Goal: Transaction & Acquisition: Purchase product/service

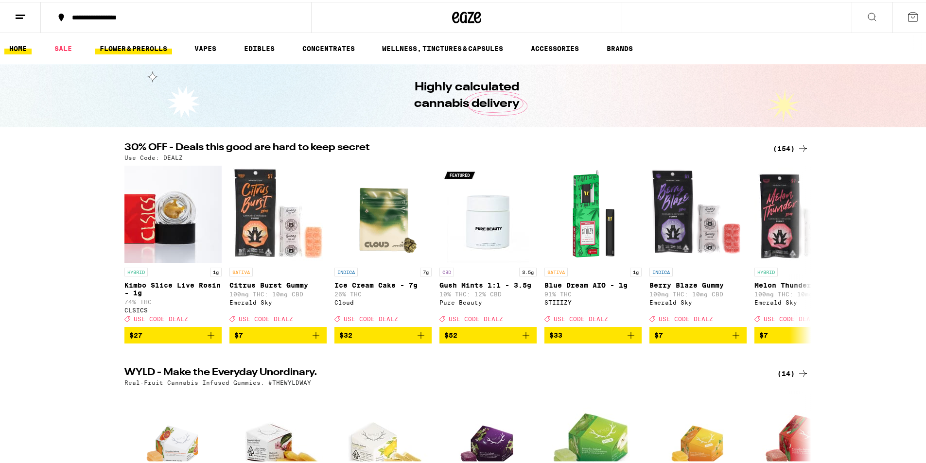
click at [121, 49] on link "FLOWER & PREROLLS" at bounding box center [133, 47] width 77 height 12
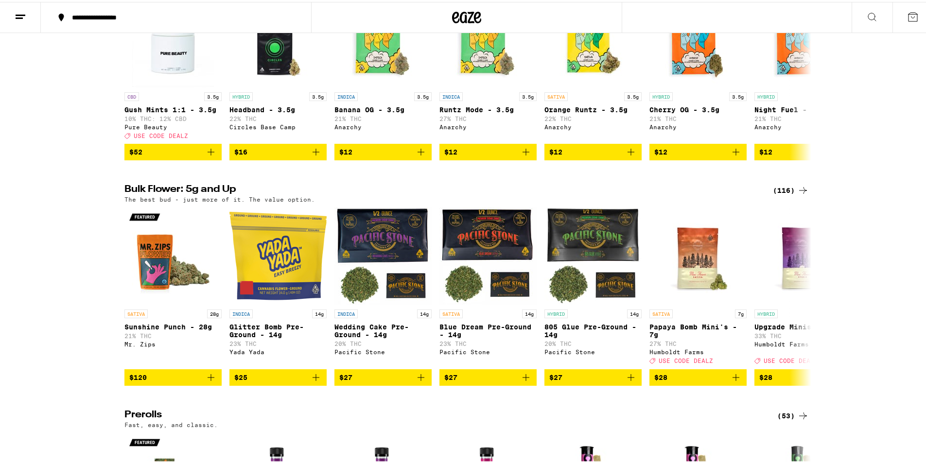
scroll to position [171, 0]
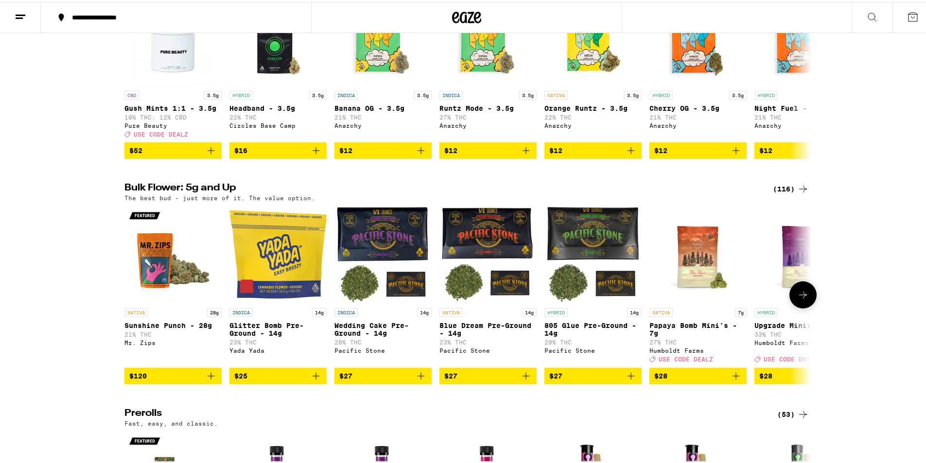
click at [797, 299] on icon at bounding box center [803, 293] width 12 height 12
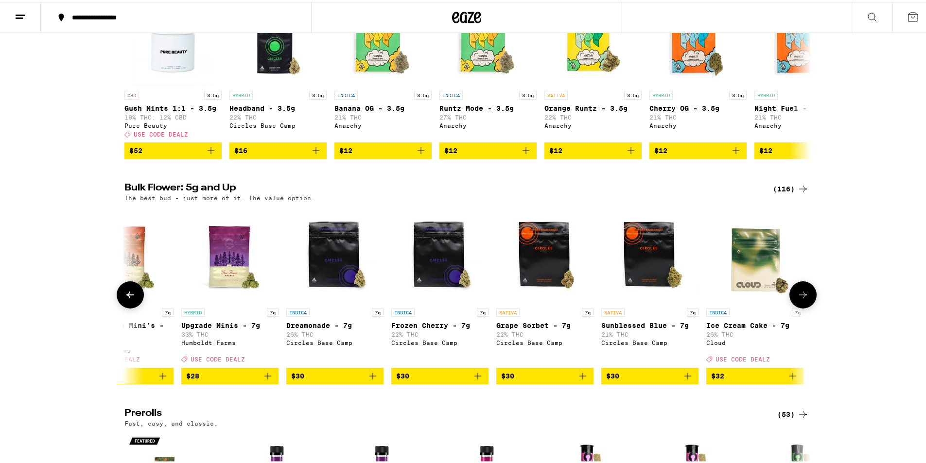
scroll to position [0, 579]
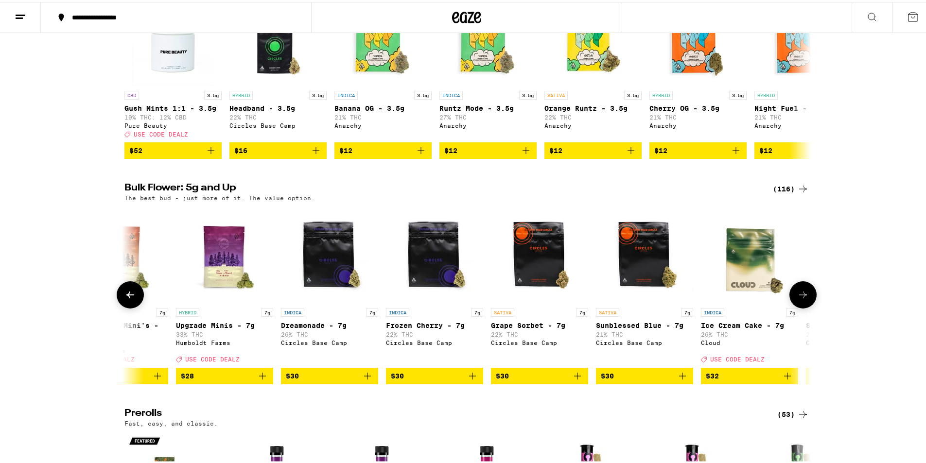
click at [797, 299] on icon at bounding box center [803, 293] width 12 height 12
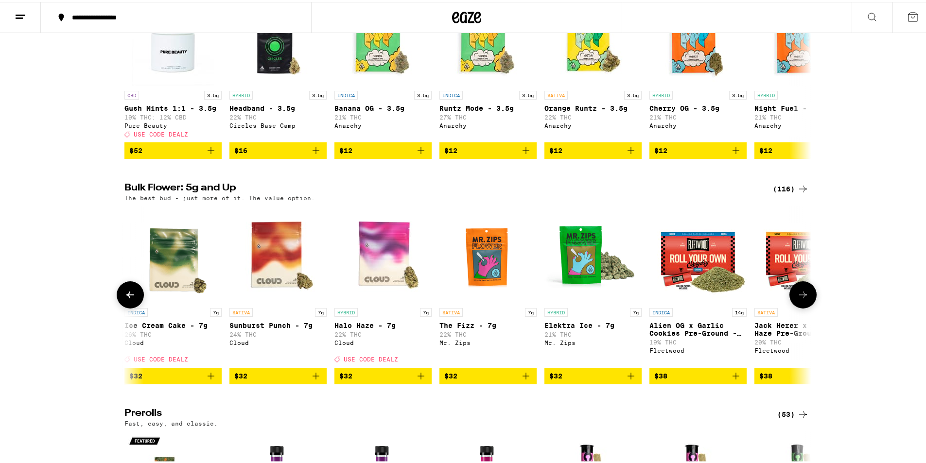
scroll to position [0, 1157]
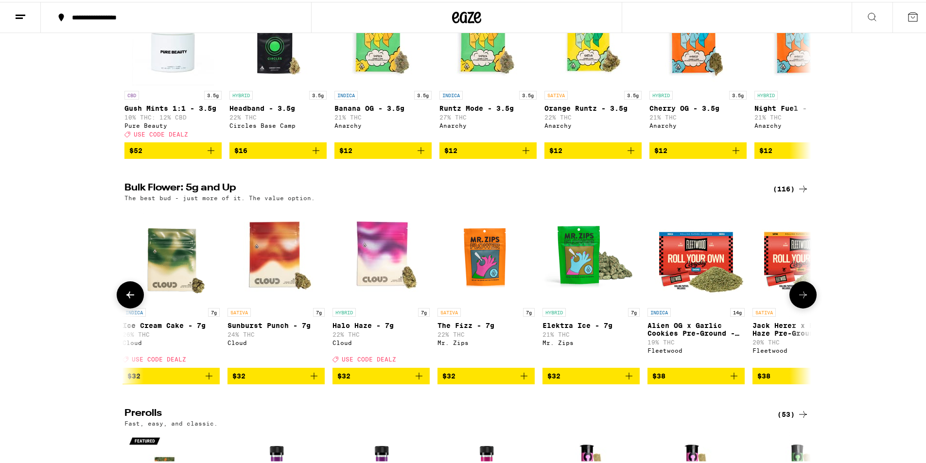
click at [797, 299] on icon at bounding box center [803, 293] width 12 height 12
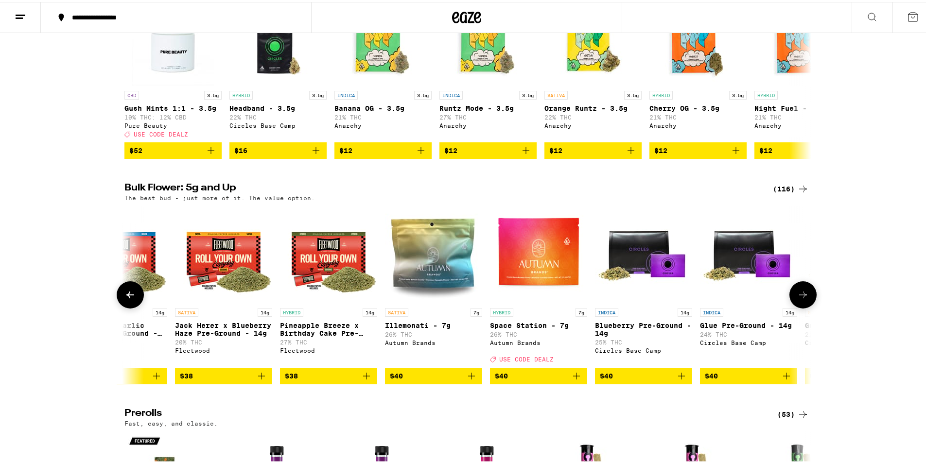
scroll to position [0, 1736]
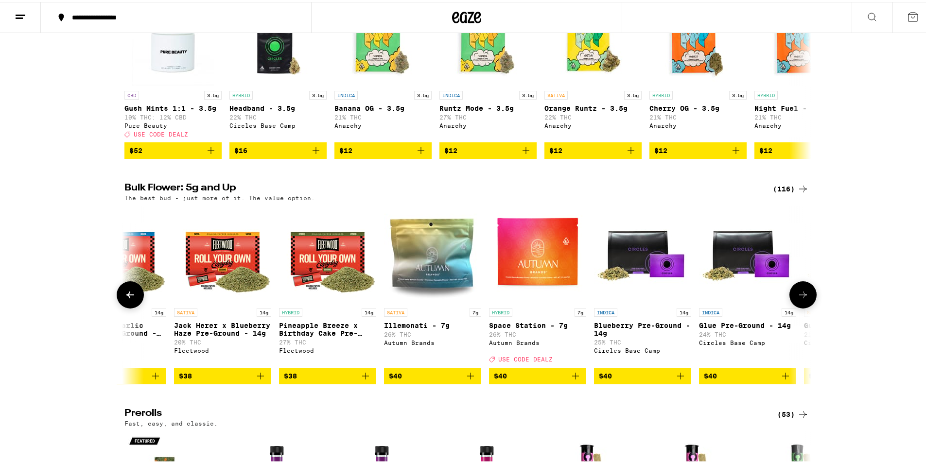
click at [797, 299] on icon at bounding box center [803, 293] width 12 height 12
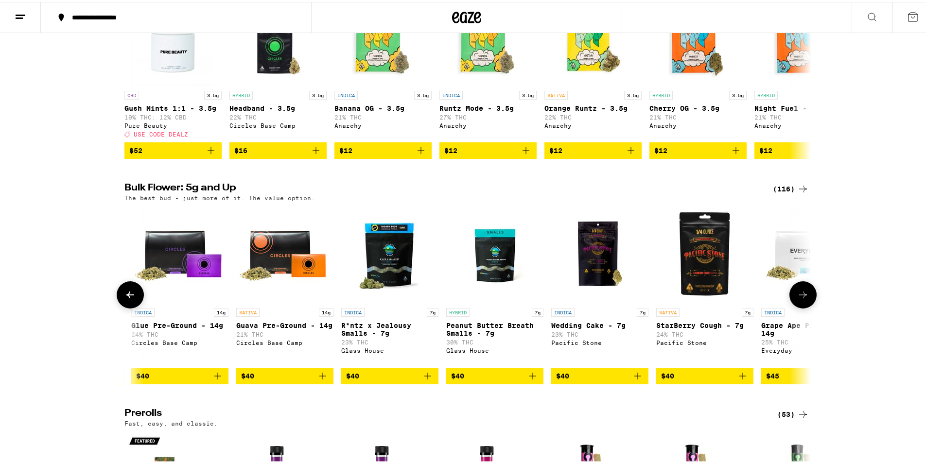
scroll to position [0, 2315]
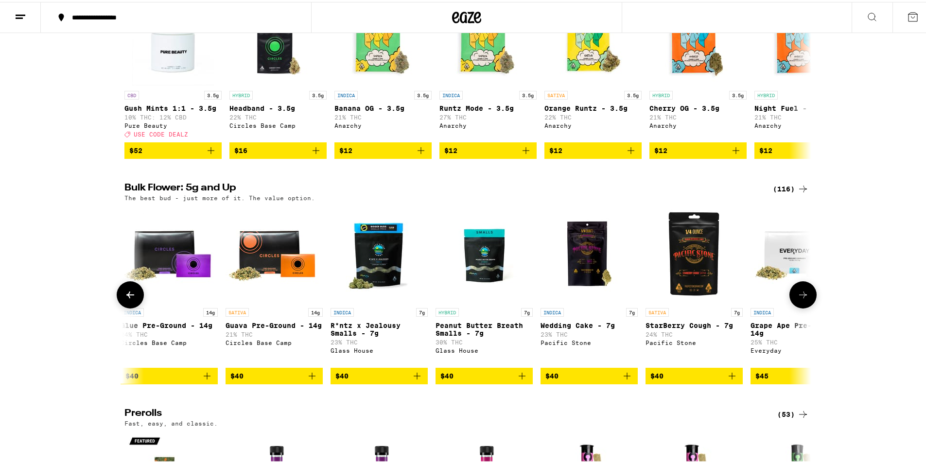
click at [797, 299] on icon at bounding box center [803, 293] width 12 height 12
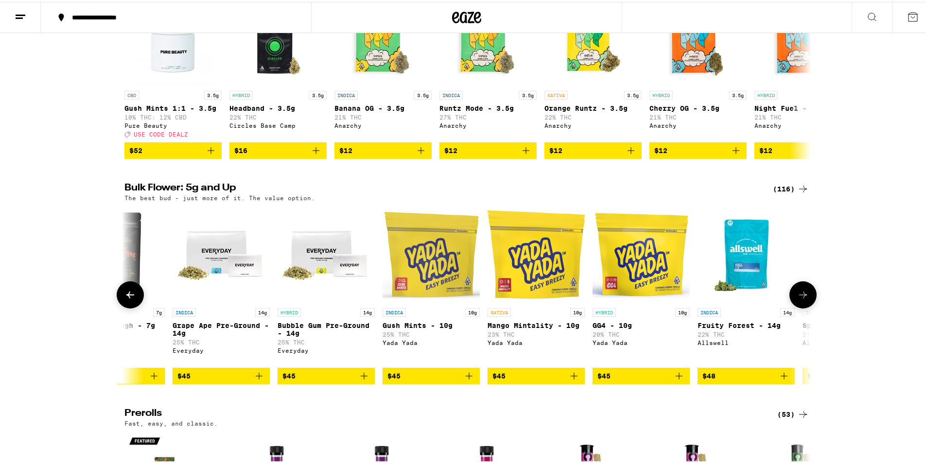
scroll to position [0, 2893]
click at [797, 299] on icon at bounding box center [803, 293] width 12 height 12
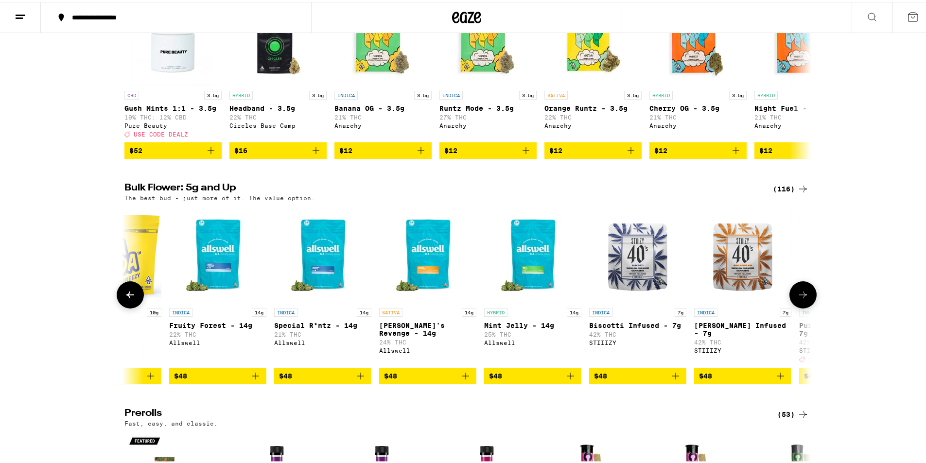
scroll to position [0, 3472]
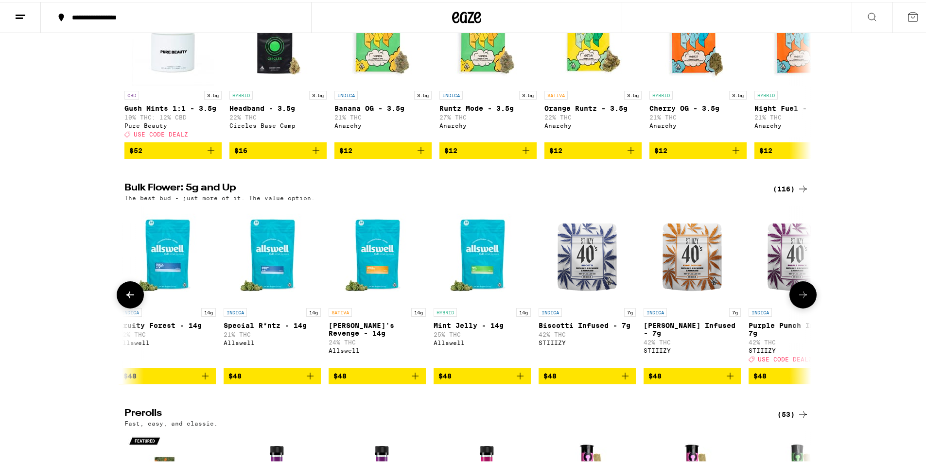
click at [675, 285] on img "Open page for King Louis XIII Infused - 7g from STIIIZY" at bounding box center [692, 252] width 97 height 97
click at [797, 299] on icon at bounding box center [803, 293] width 12 height 12
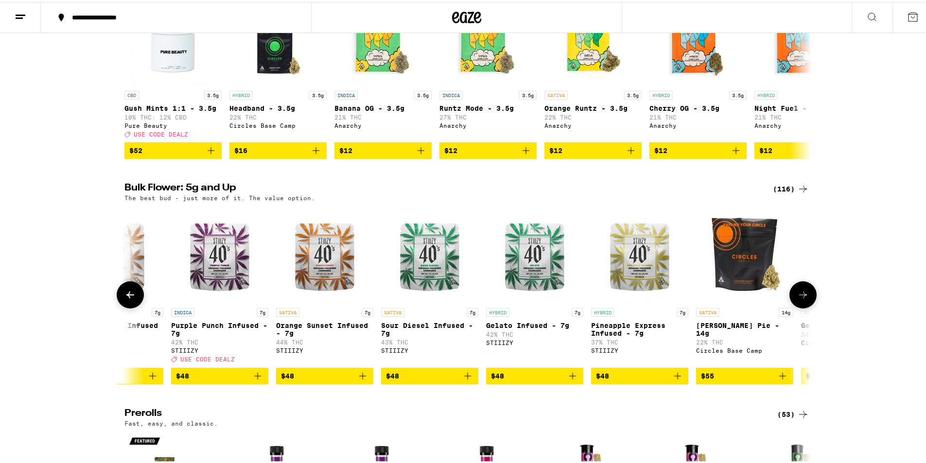
scroll to position [0, 4051]
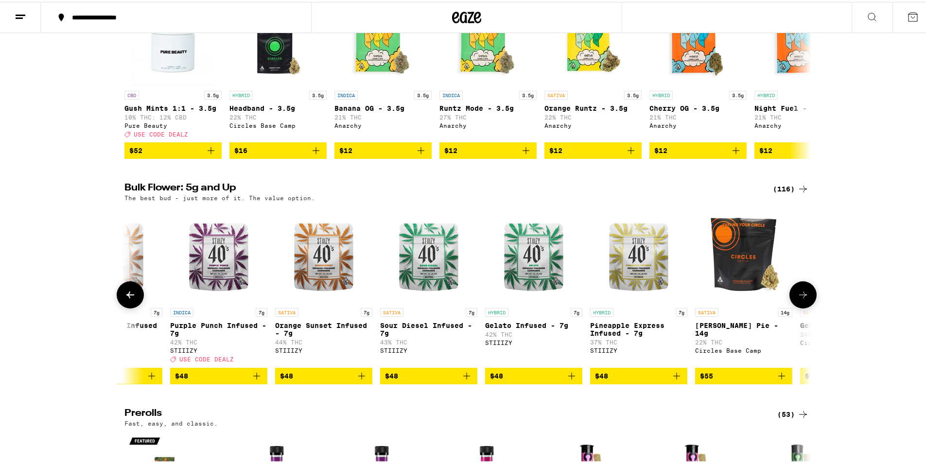
click at [797, 299] on icon at bounding box center [803, 293] width 12 height 12
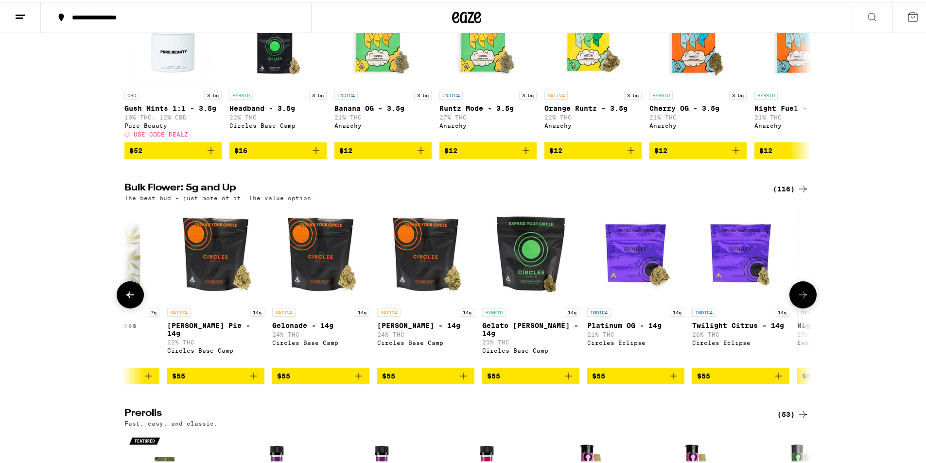
scroll to position [0, 4629]
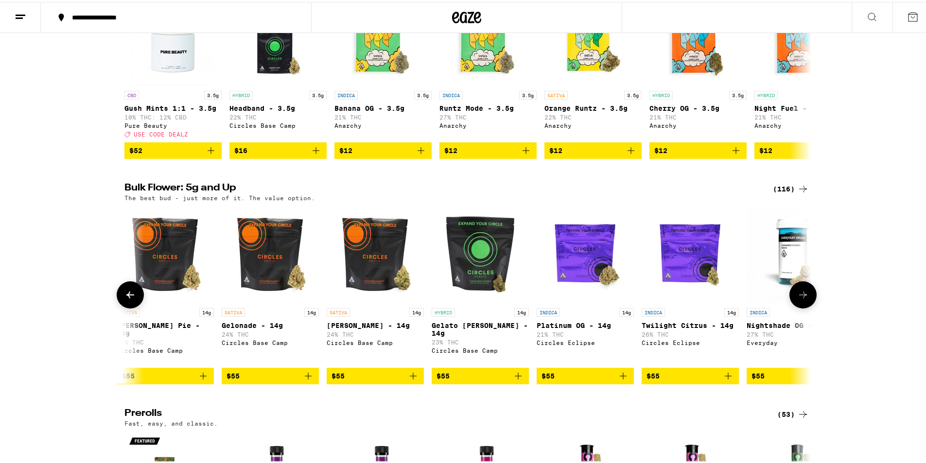
click at [797, 299] on icon at bounding box center [803, 293] width 12 height 12
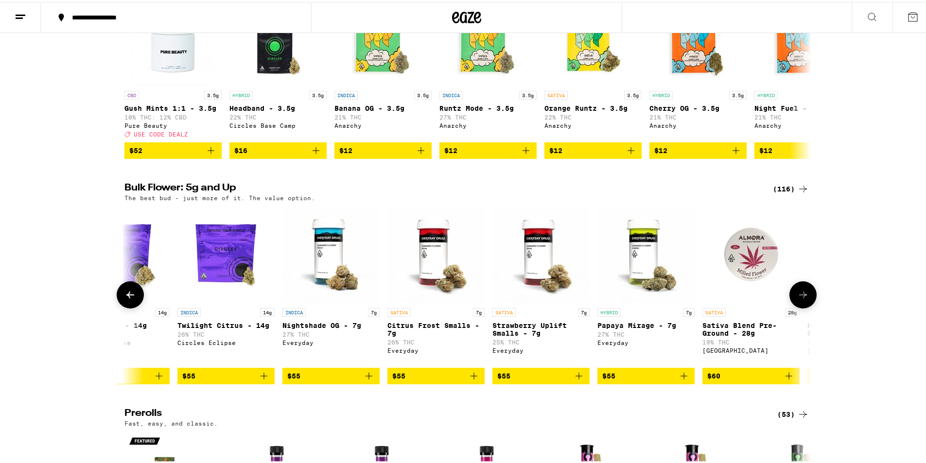
scroll to position [0, 5208]
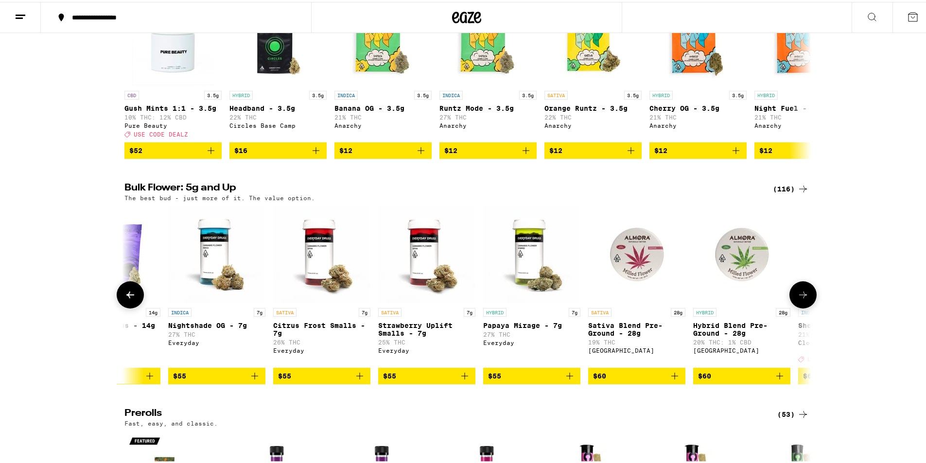
click at [797, 299] on icon at bounding box center [803, 293] width 12 height 12
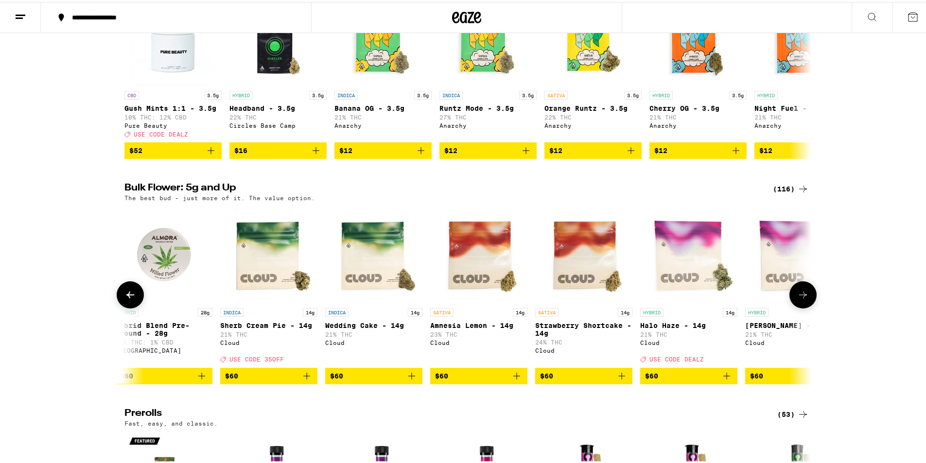
scroll to position [0, 5787]
click at [797, 299] on icon at bounding box center [803, 293] width 12 height 12
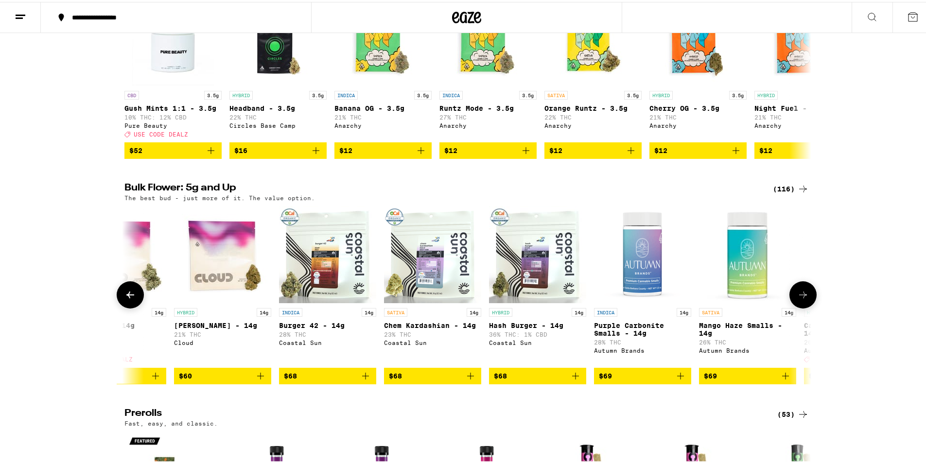
scroll to position [0, 6365]
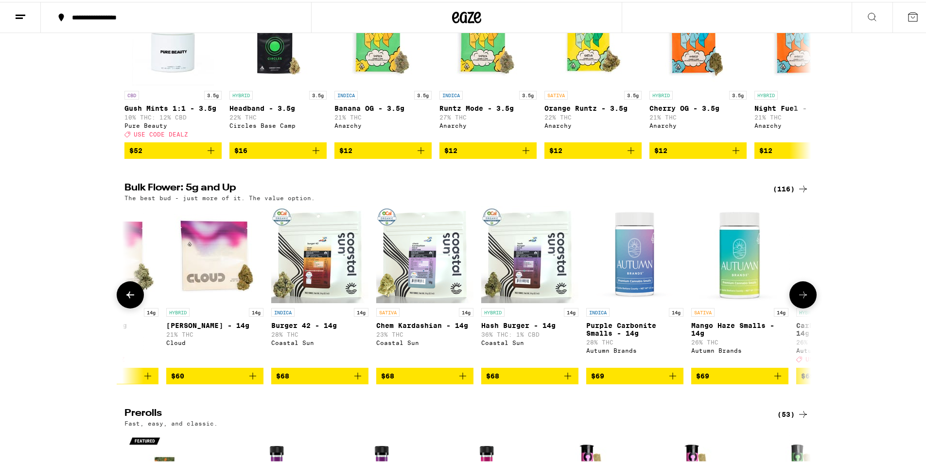
click at [797, 299] on icon at bounding box center [803, 293] width 12 height 12
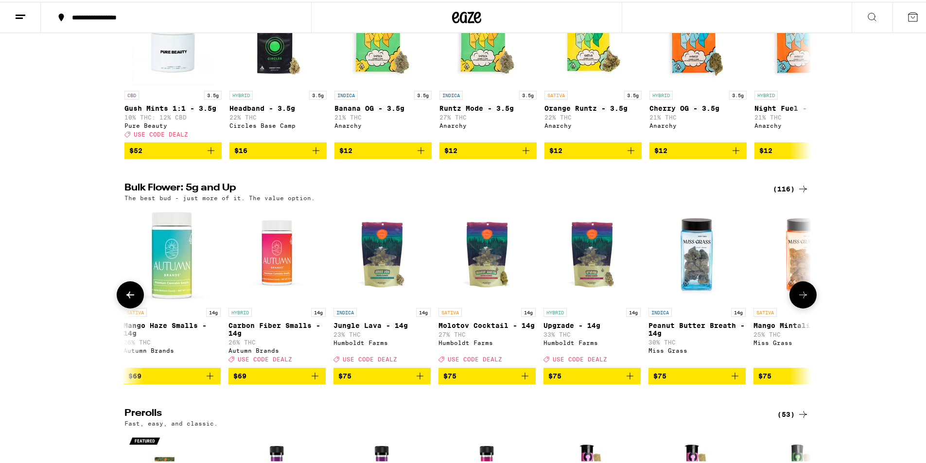
scroll to position [0, 6944]
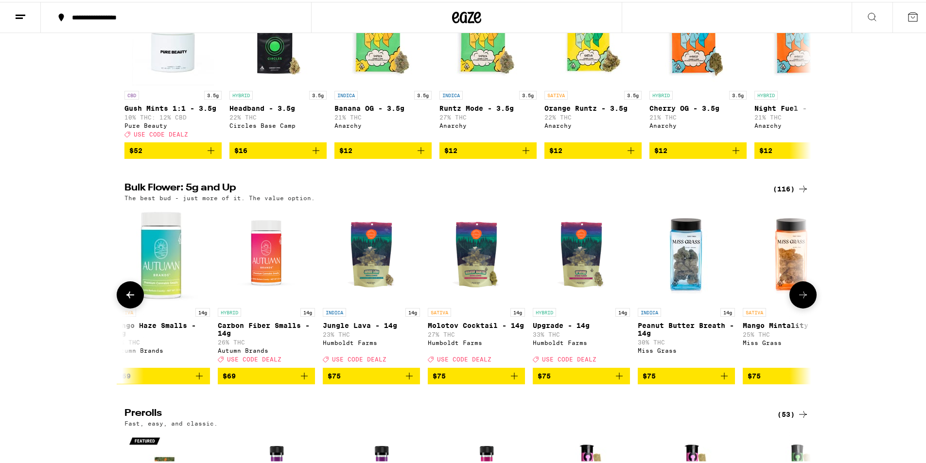
click at [797, 299] on icon at bounding box center [803, 293] width 12 height 12
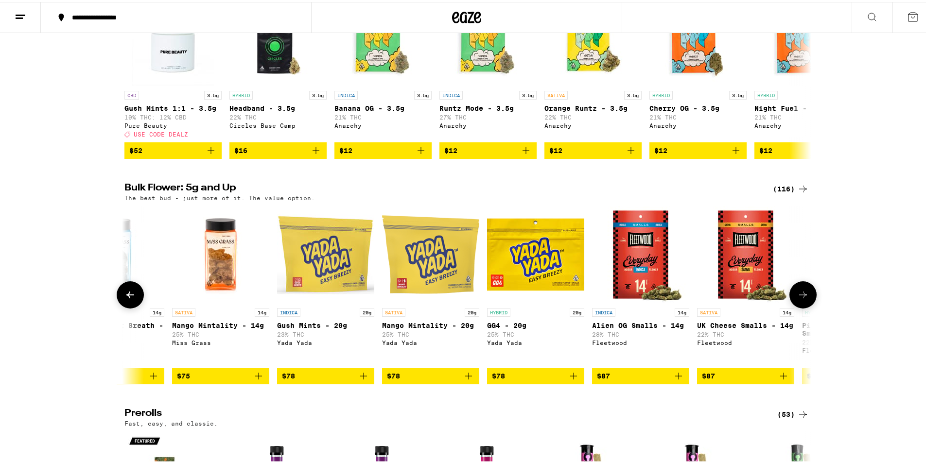
scroll to position [0, 7522]
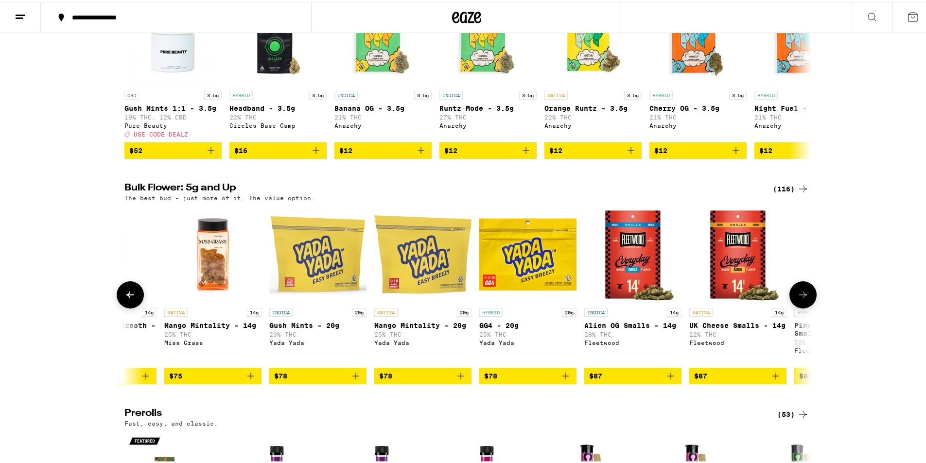
click at [797, 299] on icon at bounding box center [803, 293] width 12 height 12
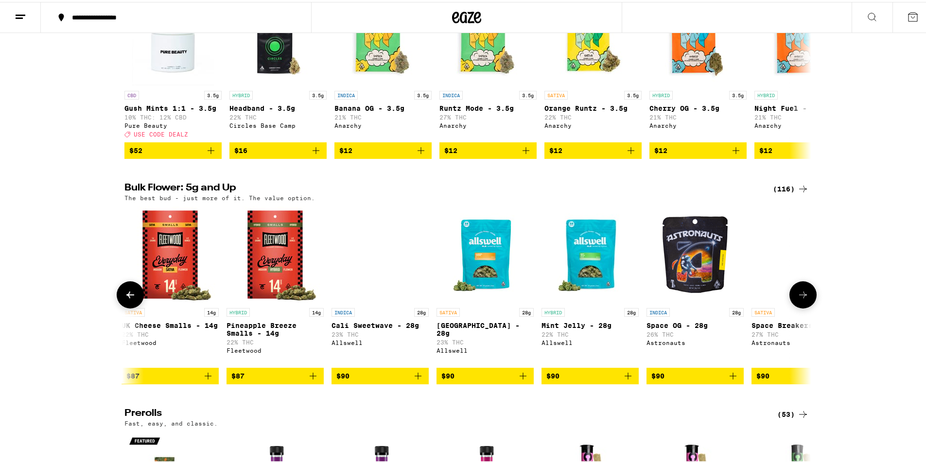
scroll to position [0, 8101]
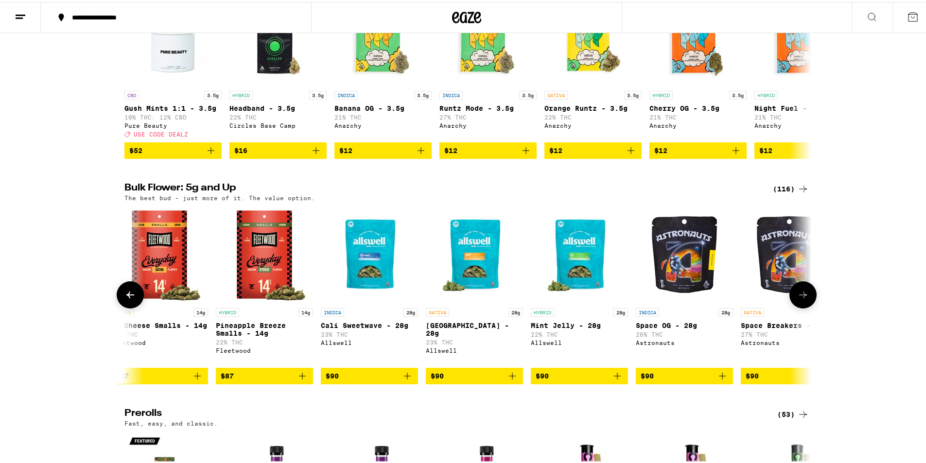
click at [797, 299] on icon at bounding box center [803, 293] width 12 height 12
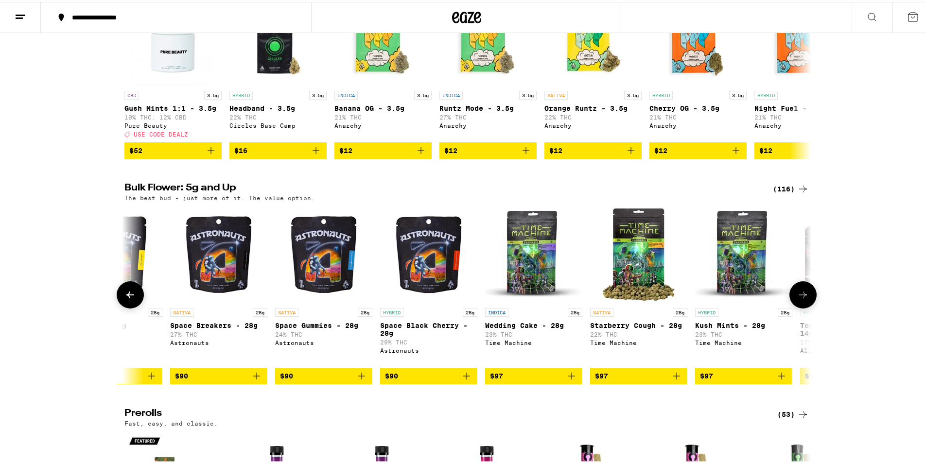
scroll to position [0, 8680]
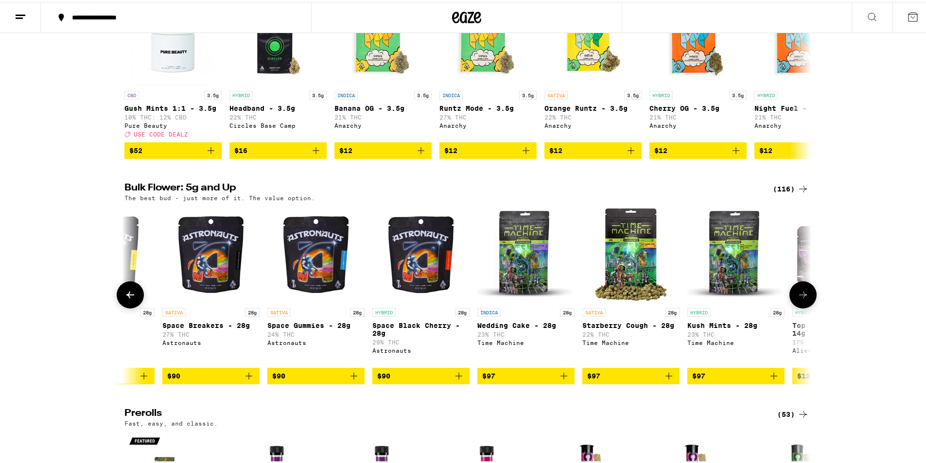
click at [797, 299] on icon at bounding box center [803, 293] width 12 height 12
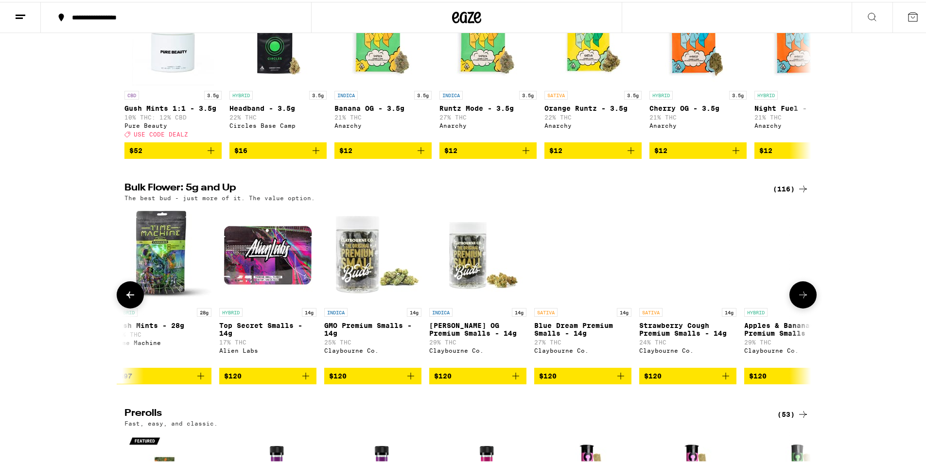
scroll to position [0, 9258]
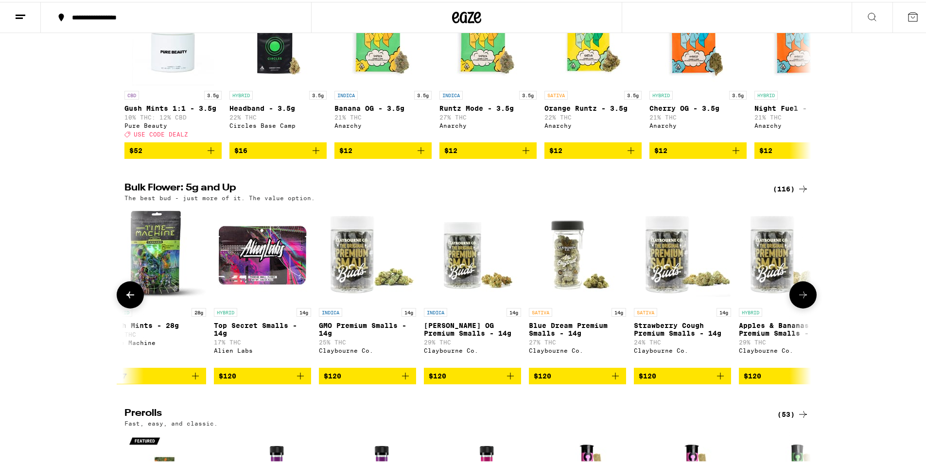
click at [797, 299] on icon at bounding box center [803, 293] width 12 height 12
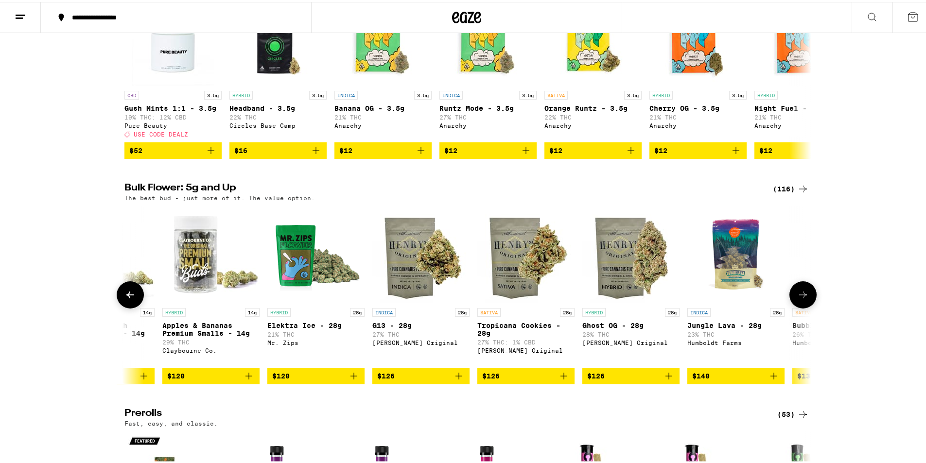
scroll to position [0, 9837]
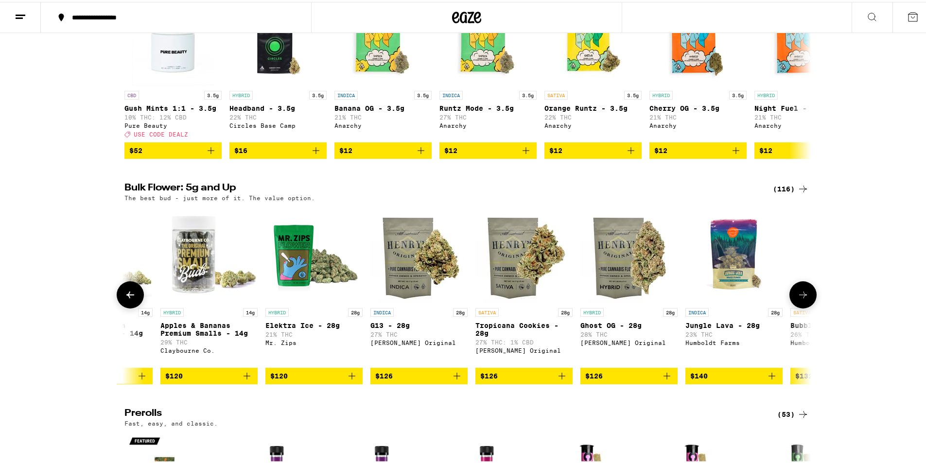
click at [797, 299] on icon at bounding box center [803, 293] width 12 height 12
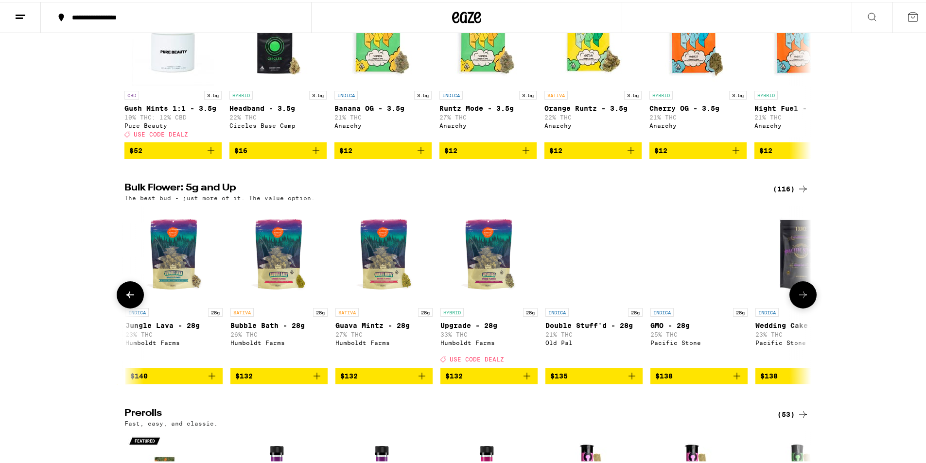
scroll to position [0, 10416]
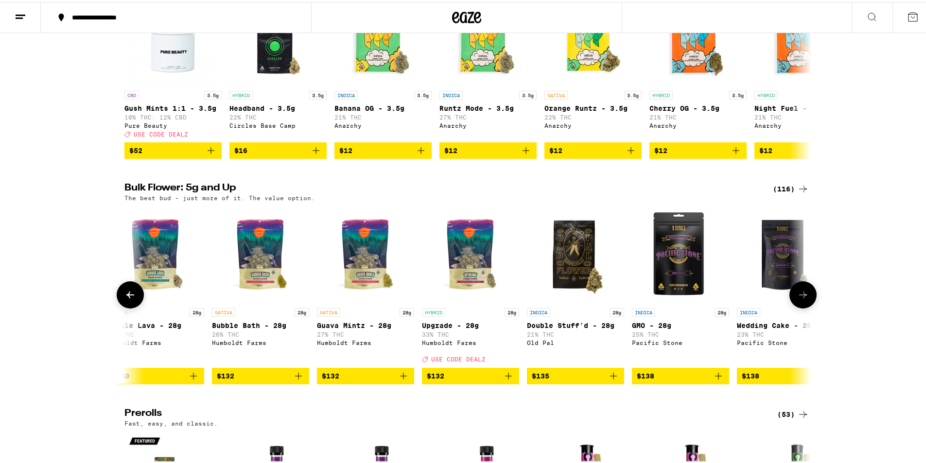
click at [797, 299] on icon at bounding box center [803, 293] width 12 height 12
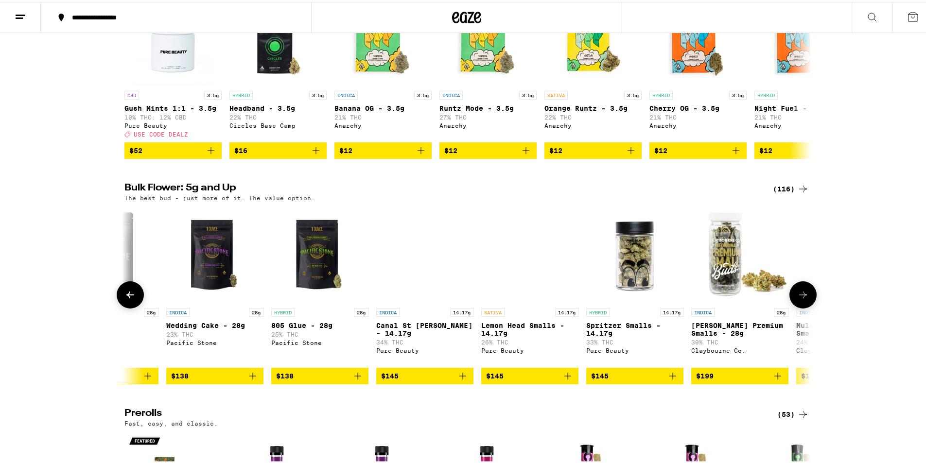
scroll to position [0, 10994]
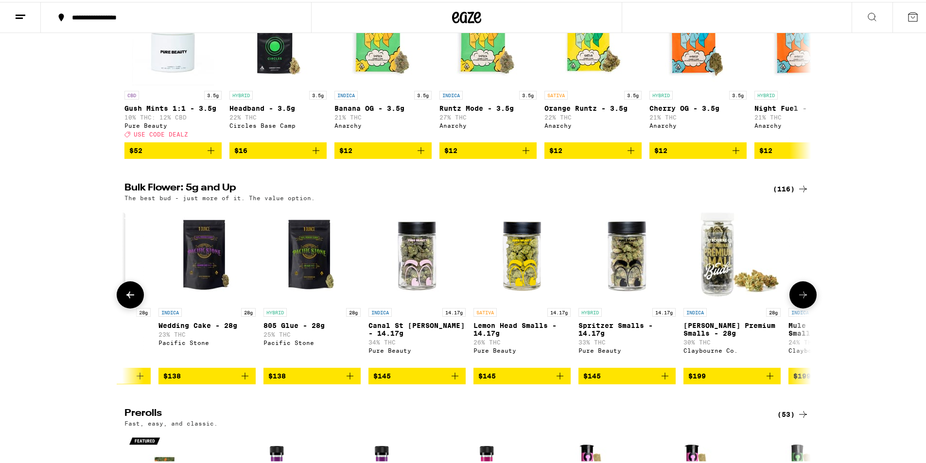
click at [735, 286] on img "Open page for King Louis Premium Smalls - 28g from Claybourne Co." at bounding box center [732, 252] width 97 height 97
click at [799, 297] on icon at bounding box center [803, 293] width 8 height 7
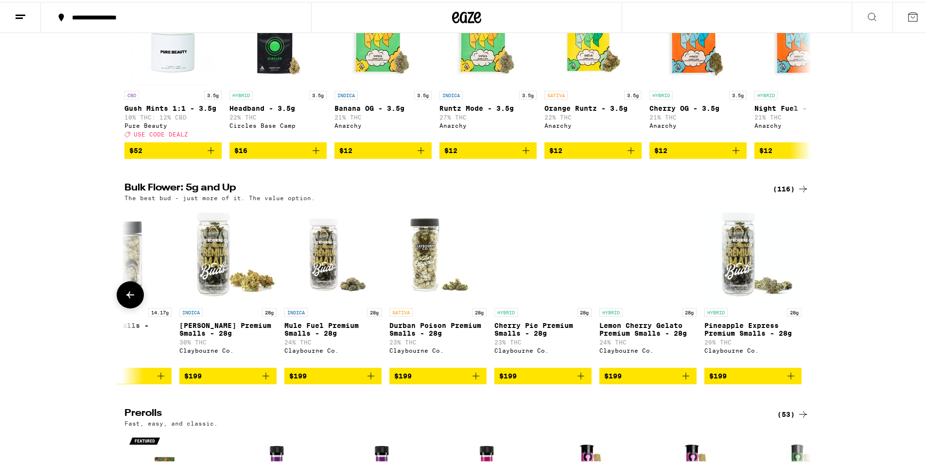
scroll to position [0, 11499]
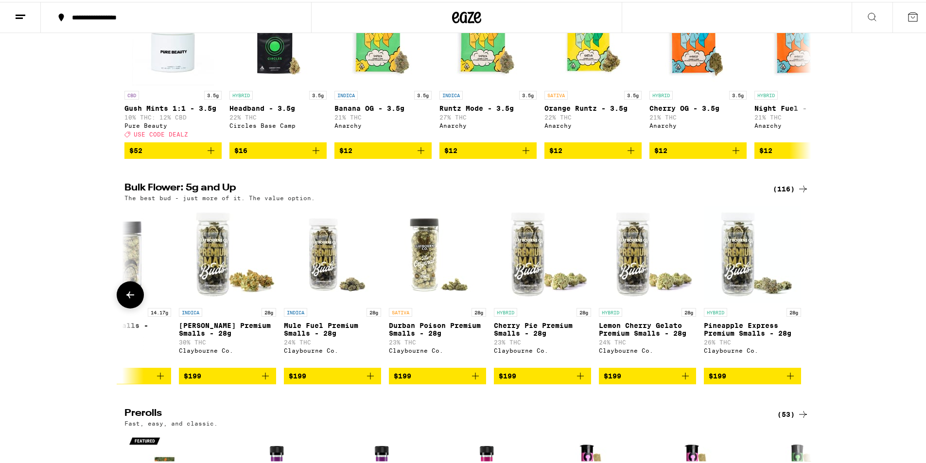
click at [209, 277] on img "Open page for King Louis Premium Smalls - 28g from Claybourne Co." at bounding box center [227, 252] width 97 height 97
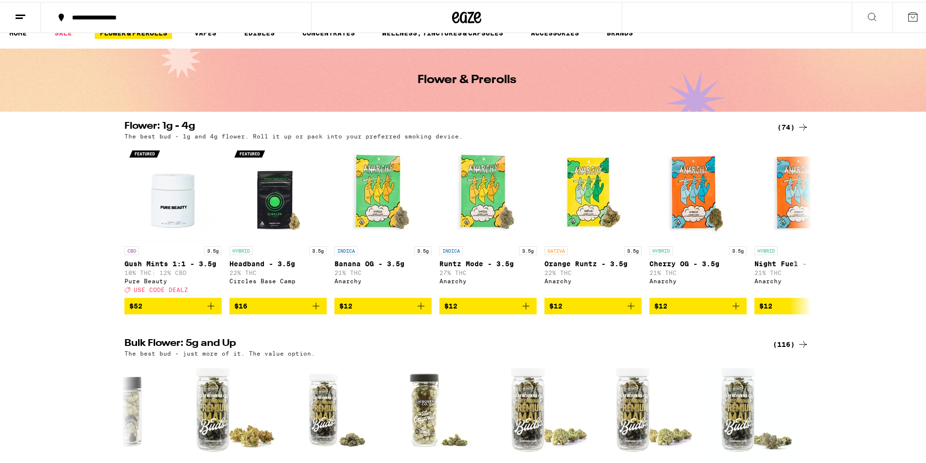
scroll to position [15, 0]
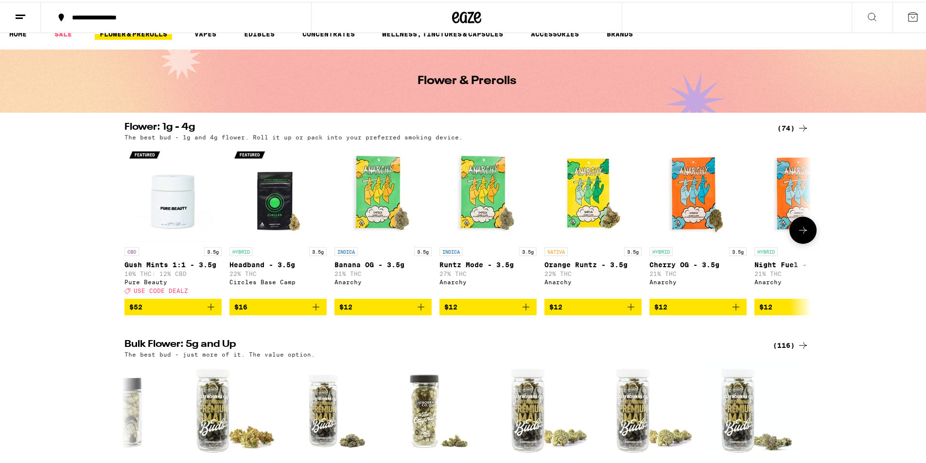
click at [801, 231] on icon at bounding box center [803, 229] width 12 height 12
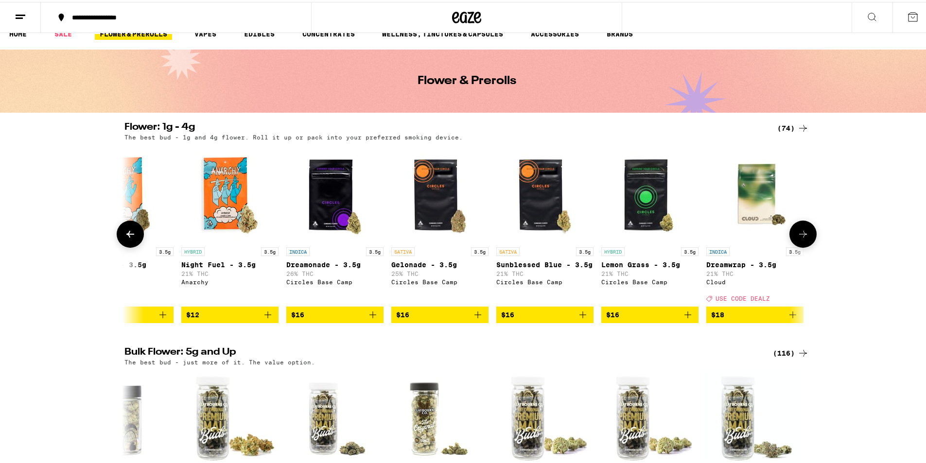
scroll to position [0, 579]
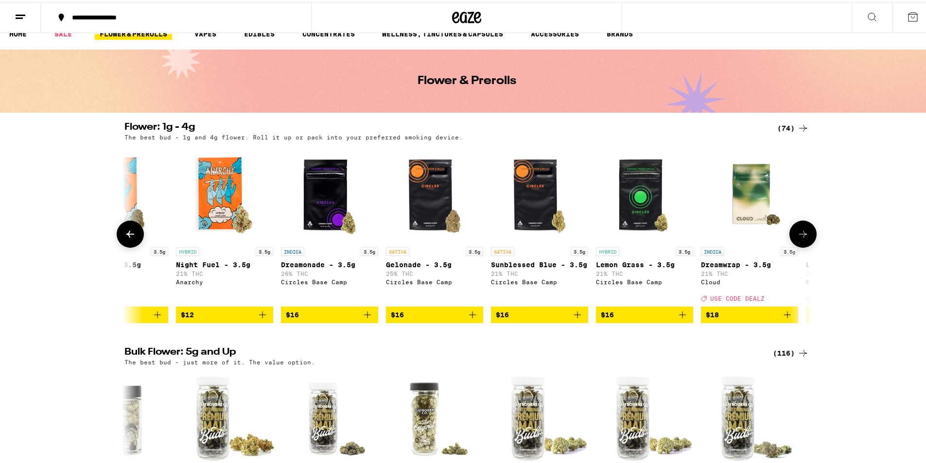
click at [801, 231] on icon at bounding box center [803, 233] width 12 height 12
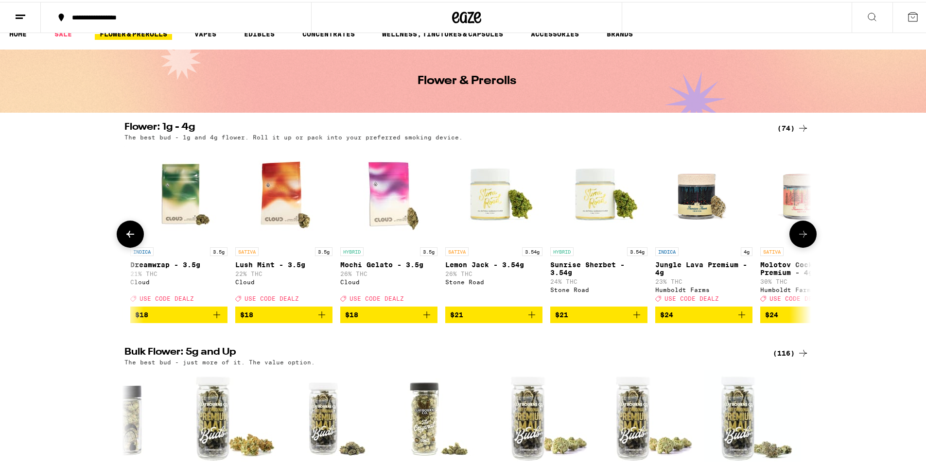
scroll to position [0, 1157]
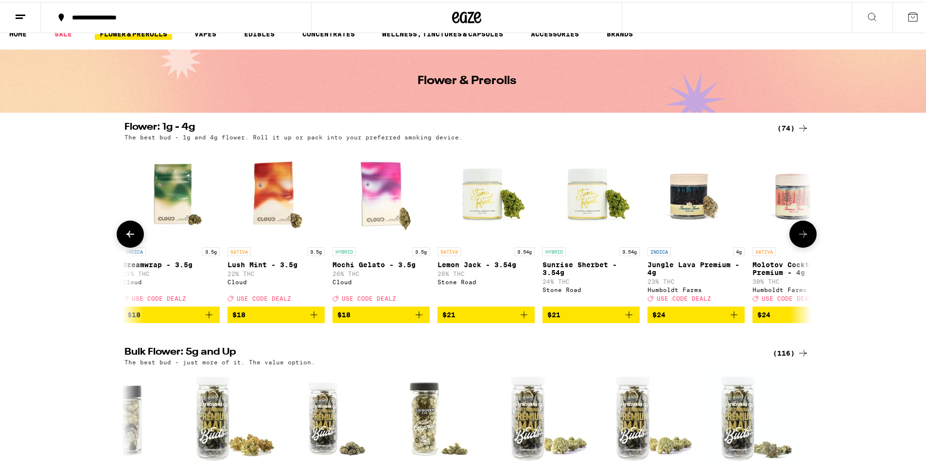
click at [801, 231] on icon at bounding box center [803, 233] width 12 height 12
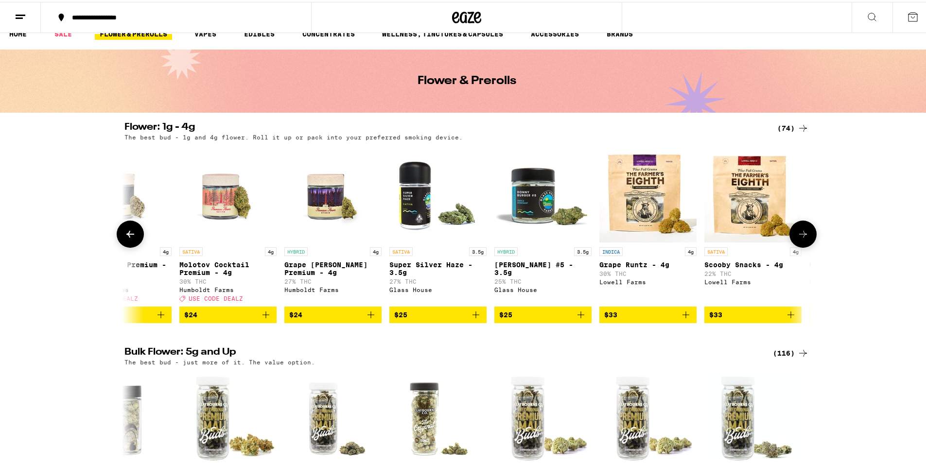
scroll to position [0, 1736]
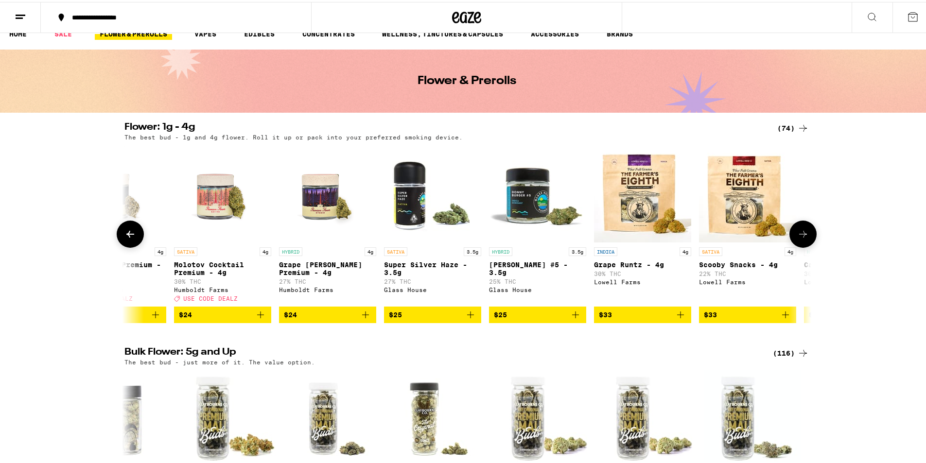
click at [801, 231] on icon at bounding box center [803, 233] width 12 height 12
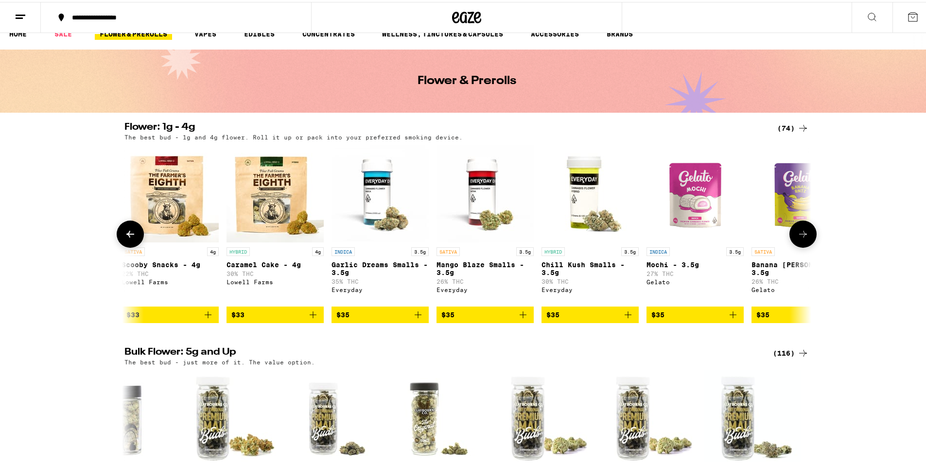
scroll to position [0, 2315]
click at [801, 231] on icon at bounding box center [803, 233] width 12 height 12
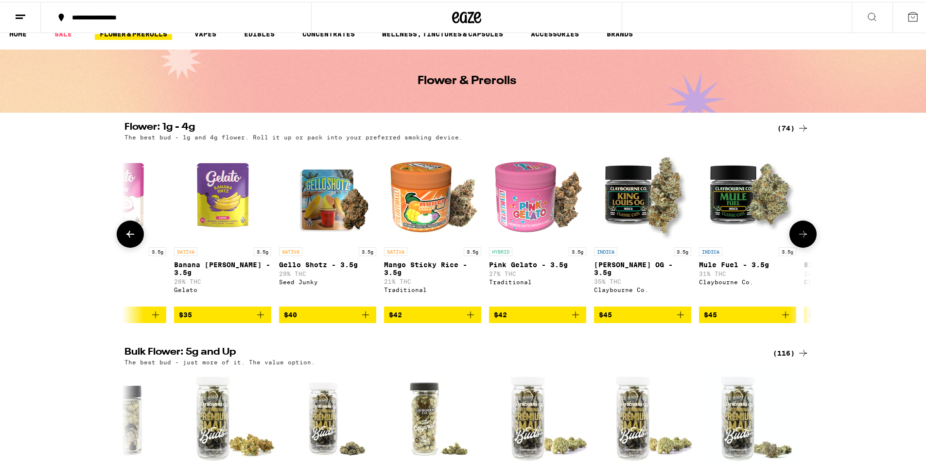
scroll to position [0, 2893]
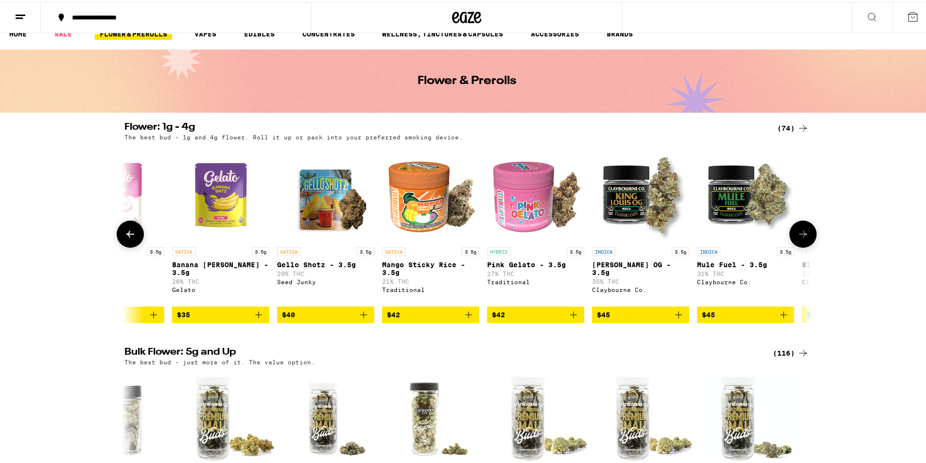
click at [801, 231] on icon at bounding box center [803, 233] width 12 height 12
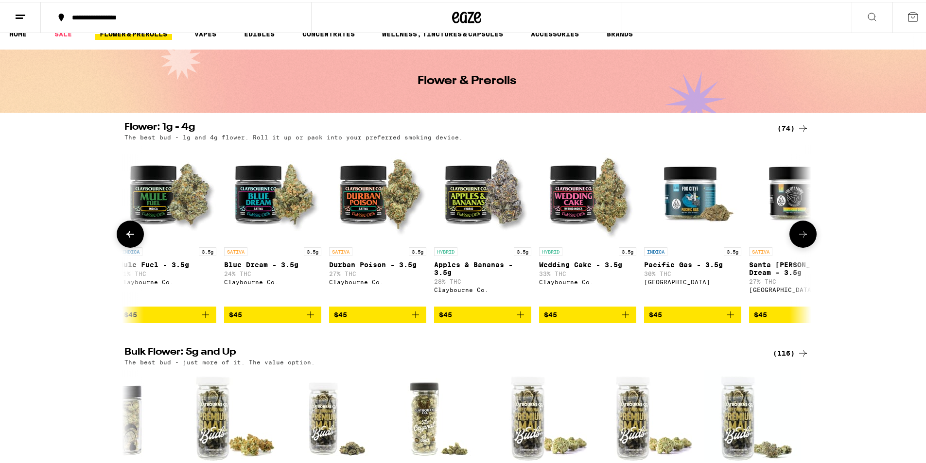
scroll to position [0, 3472]
click at [801, 231] on icon at bounding box center [803, 233] width 12 height 12
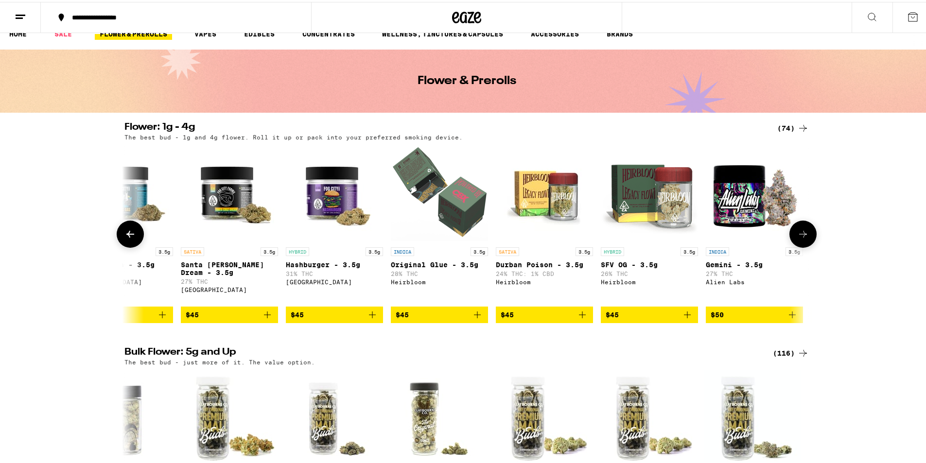
scroll to position [0, 4051]
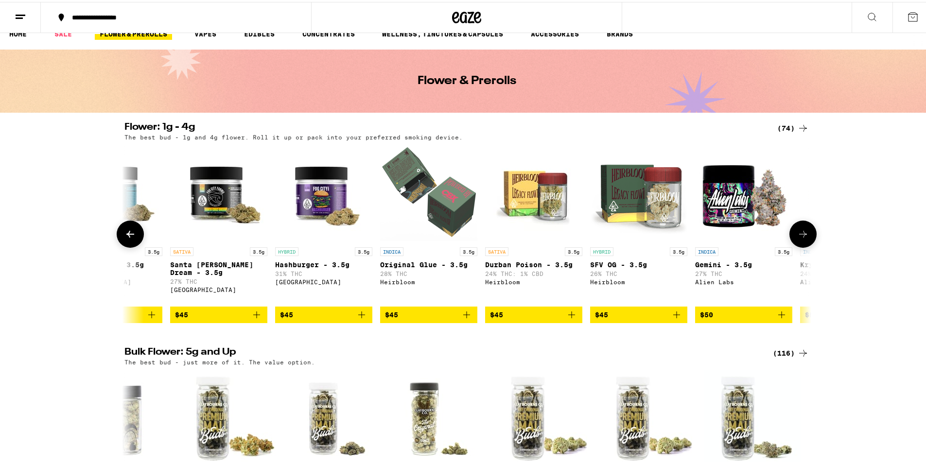
click at [801, 231] on icon at bounding box center [803, 233] width 12 height 12
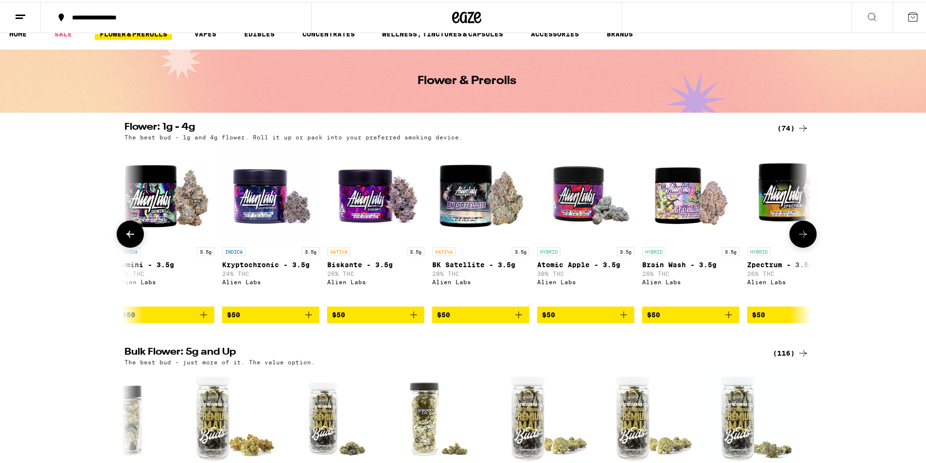
scroll to position [0, 4629]
click at [801, 231] on icon at bounding box center [803, 233] width 12 height 12
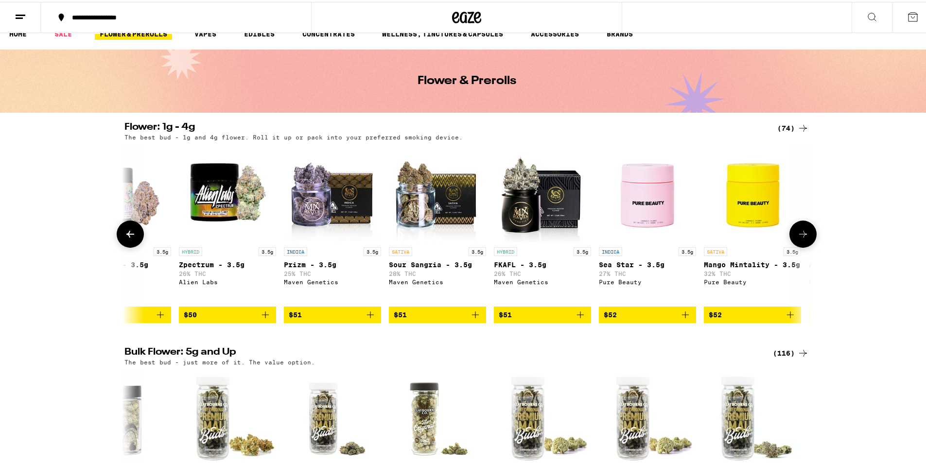
scroll to position [0, 5208]
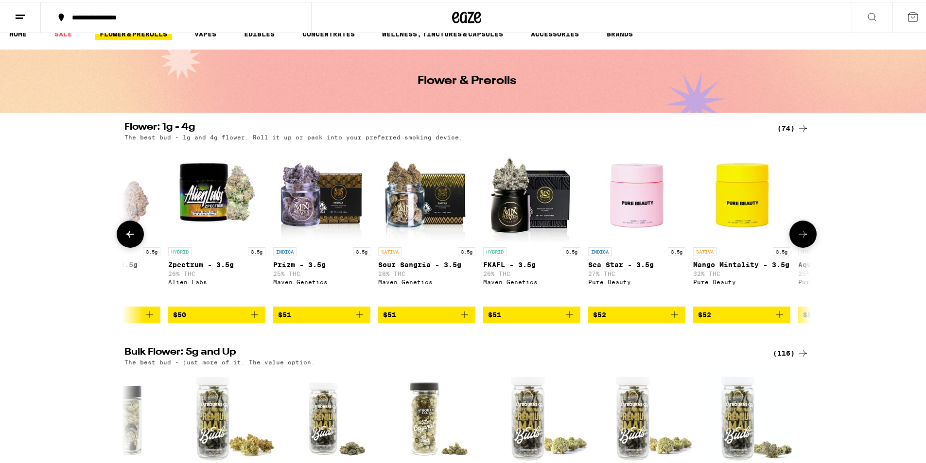
click at [215, 215] on img "Open page for Zpectrum - 3.5g from Alien Labs" at bounding box center [216, 191] width 97 height 97
click at [218, 193] on img "Open page for Zpectrum - 3.5g from Alien Labs" at bounding box center [216, 191] width 97 height 97
click at [802, 231] on icon at bounding box center [803, 233] width 12 height 12
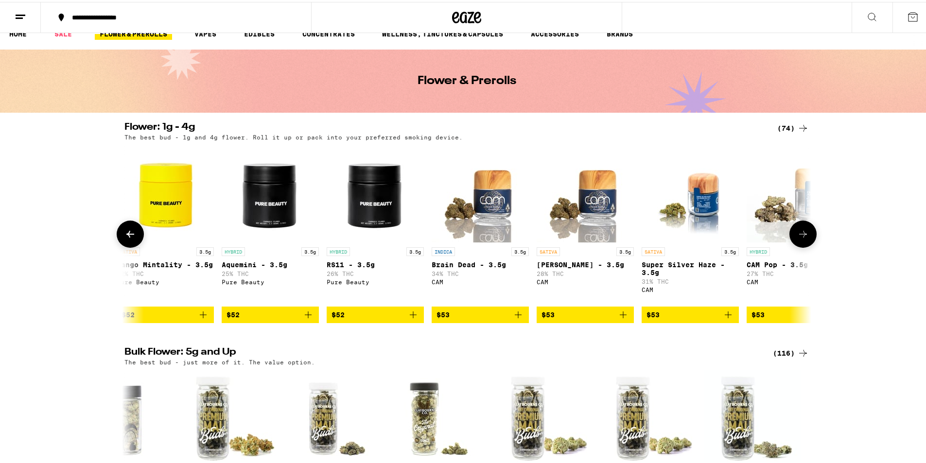
scroll to position [0, 5787]
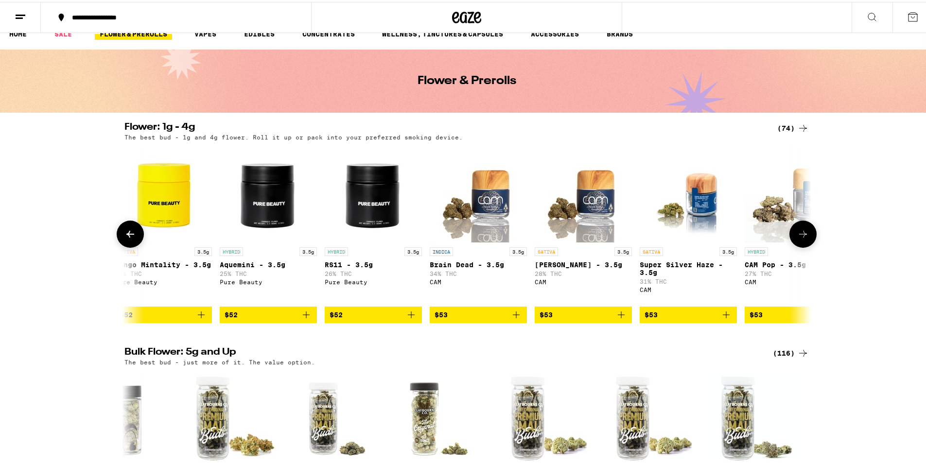
click at [802, 231] on icon at bounding box center [803, 233] width 12 height 12
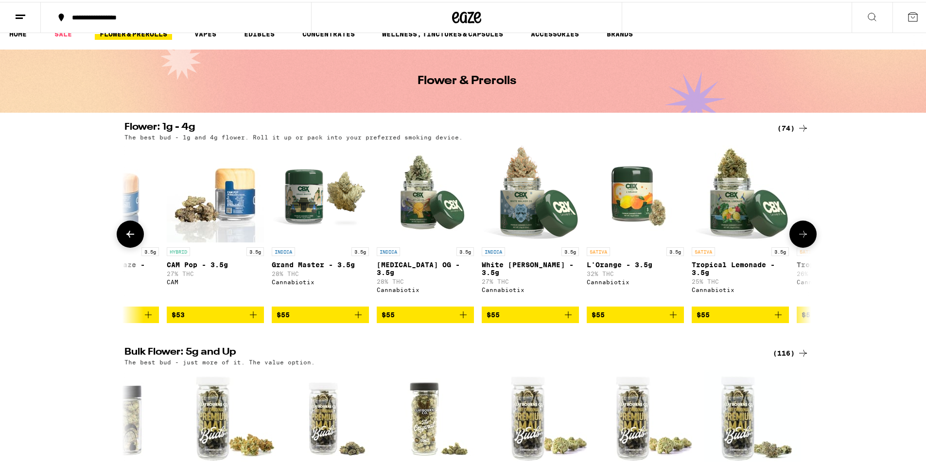
scroll to position [0, 6365]
click at [802, 231] on icon at bounding box center [803, 233] width 12 height 12
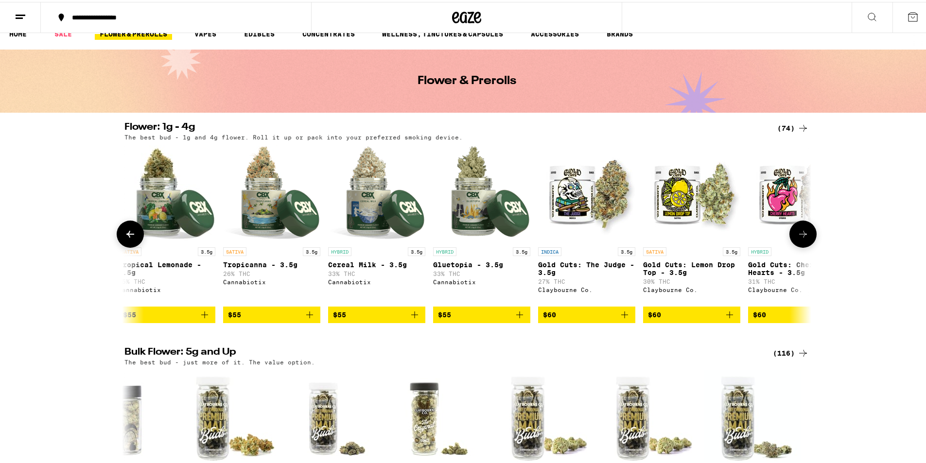
scroll to position [0, 6944]
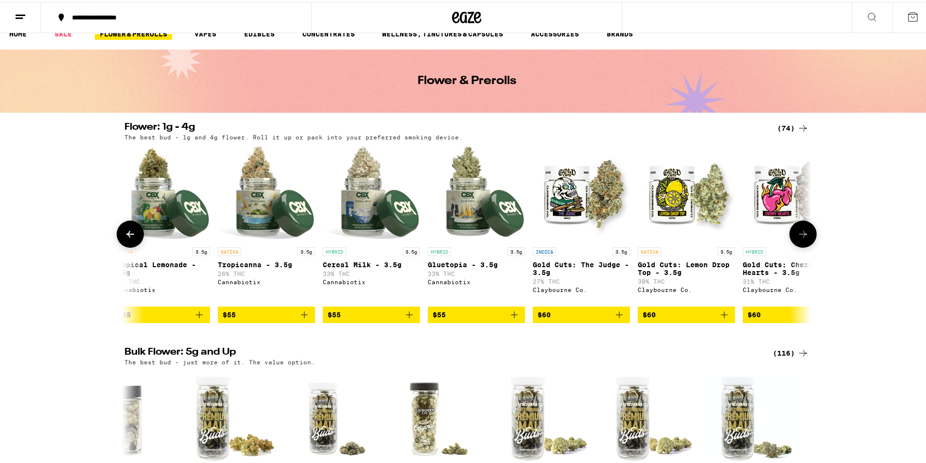
click at [802, 231] on icon at bounding box center [803, 233] width 12 height 12
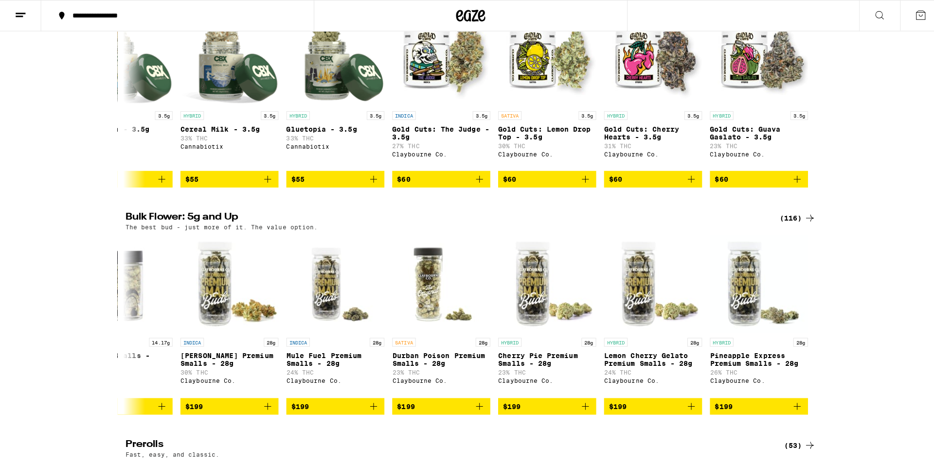
scroll to position [152, 0]
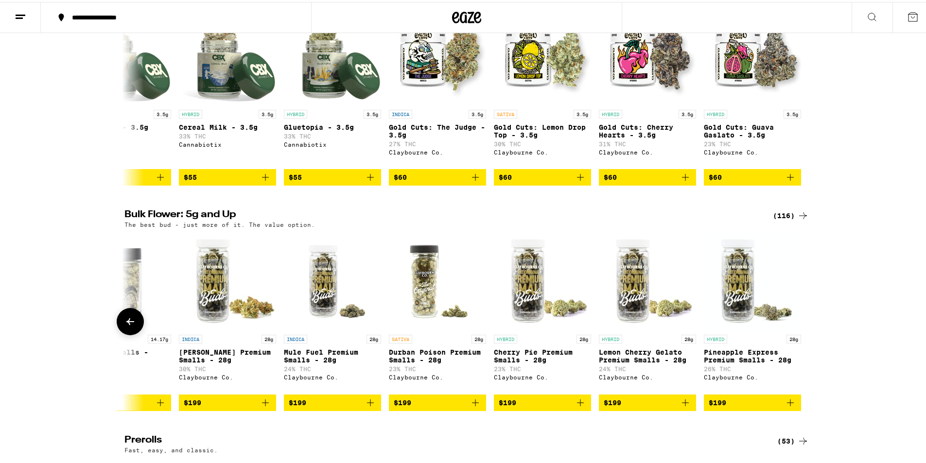
click at [212, 320] on img "Open page for King Louis Premium Smalls - 28g from Claybourne Co." at bounding box center [227, 279] width 97 height 97
click at [220, 317] on img "Open page for King Louis Premium Smalls - 28g from Claybourne Co." at bounding box center [227, 279] width 97 height 97
